Goal: Transaction & Acquisition: Book appointment/travel/reservation

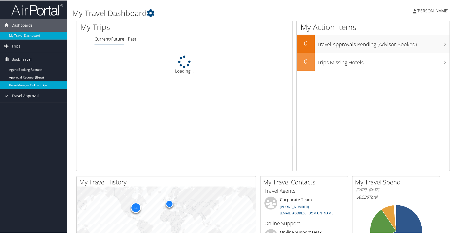
click at [32, 85] on link "Book/Manage Online Trips" at bounding box center [33, 85] width 67 height 8
